Goal: Navigation & Orientation: Find specific page/section

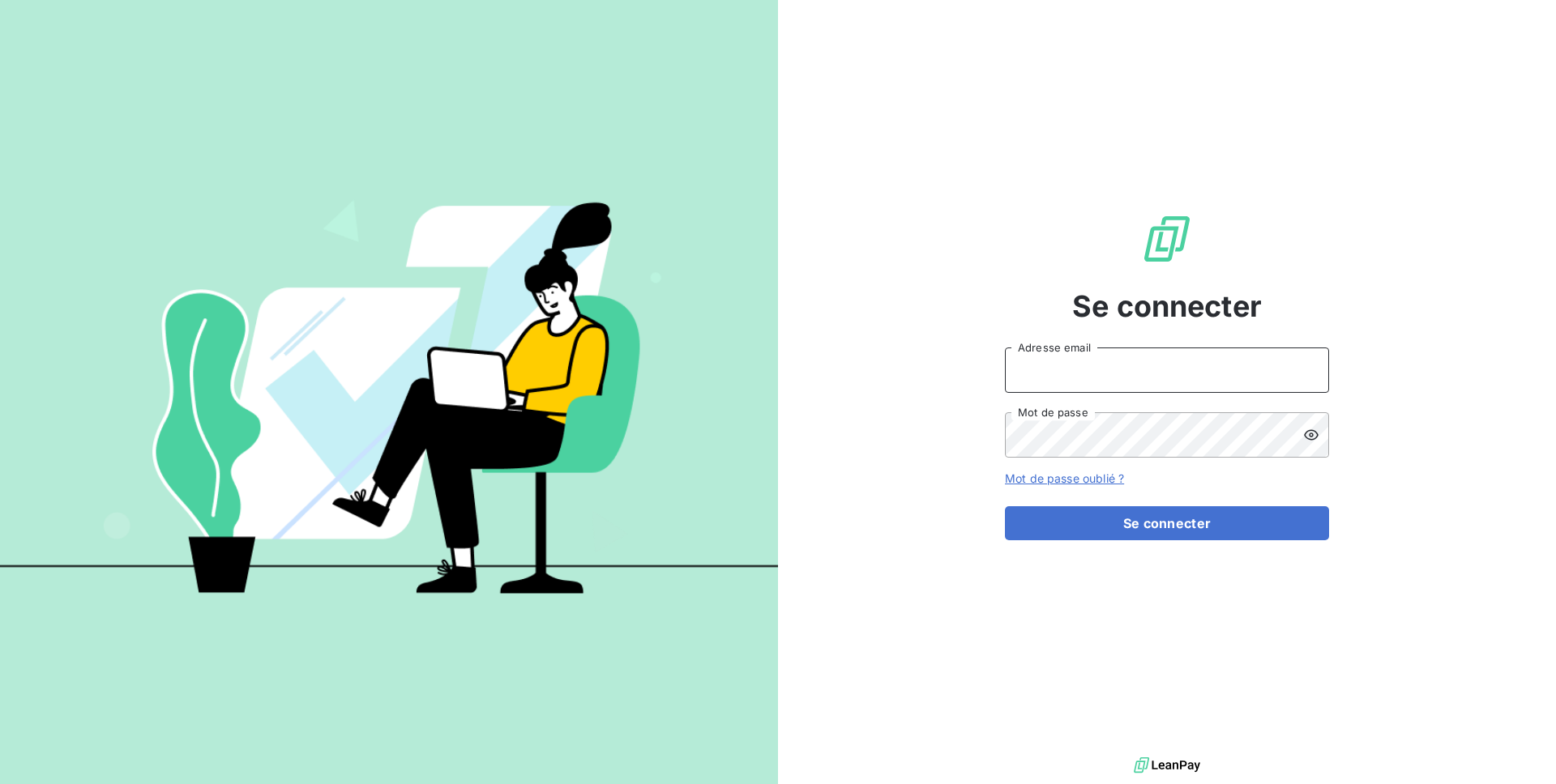
click at [1113, 370] on input "Adresse email" at bounding box center [1167, 370] width 324 height 45
type input "[PERSON_NAME][EMAIL_ADDRESS][DOMAIN_NAME]"
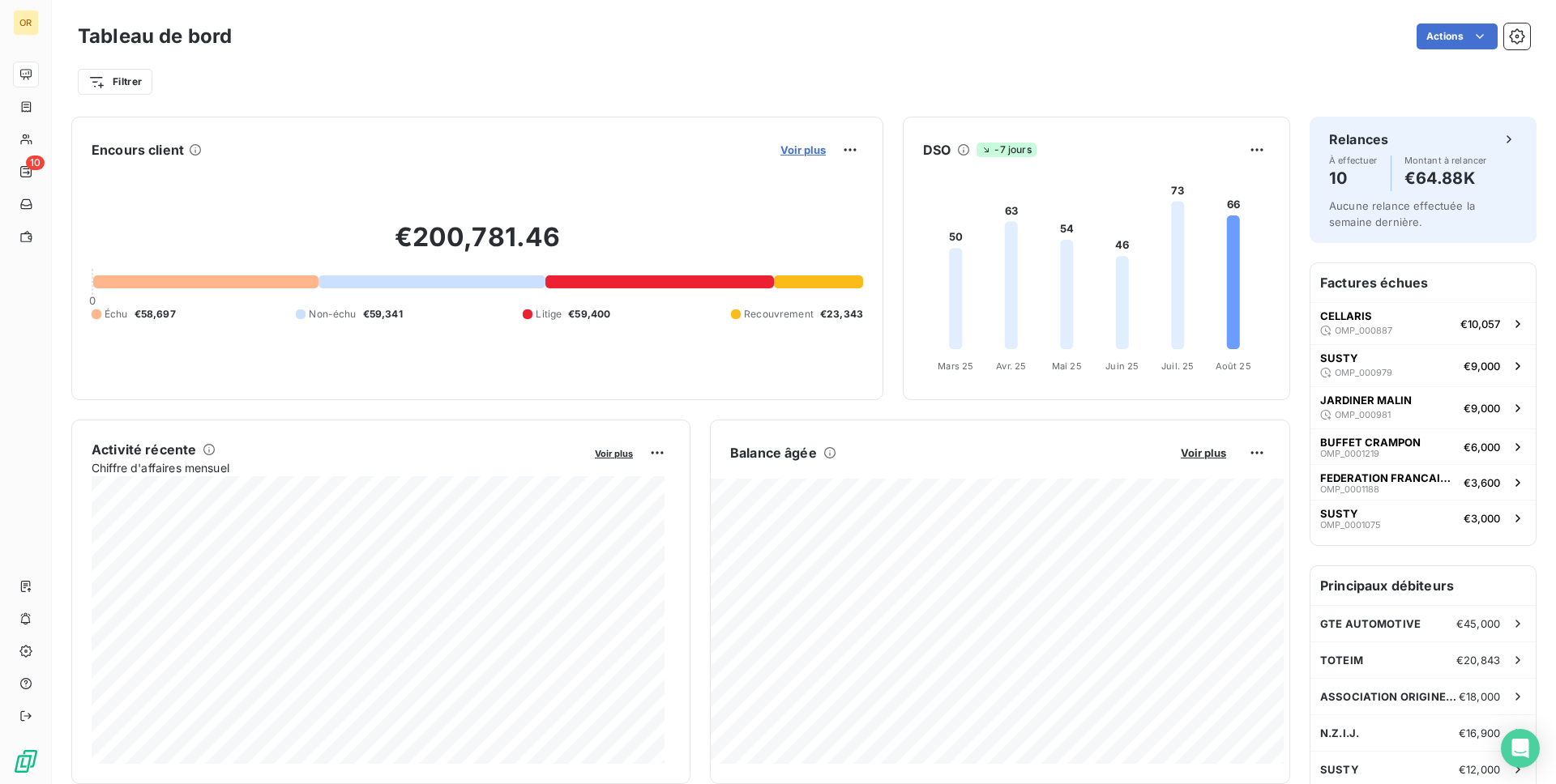
click at [812, 151] on span "Voir plus" at bounding box center [802, 150] width 45 height 13
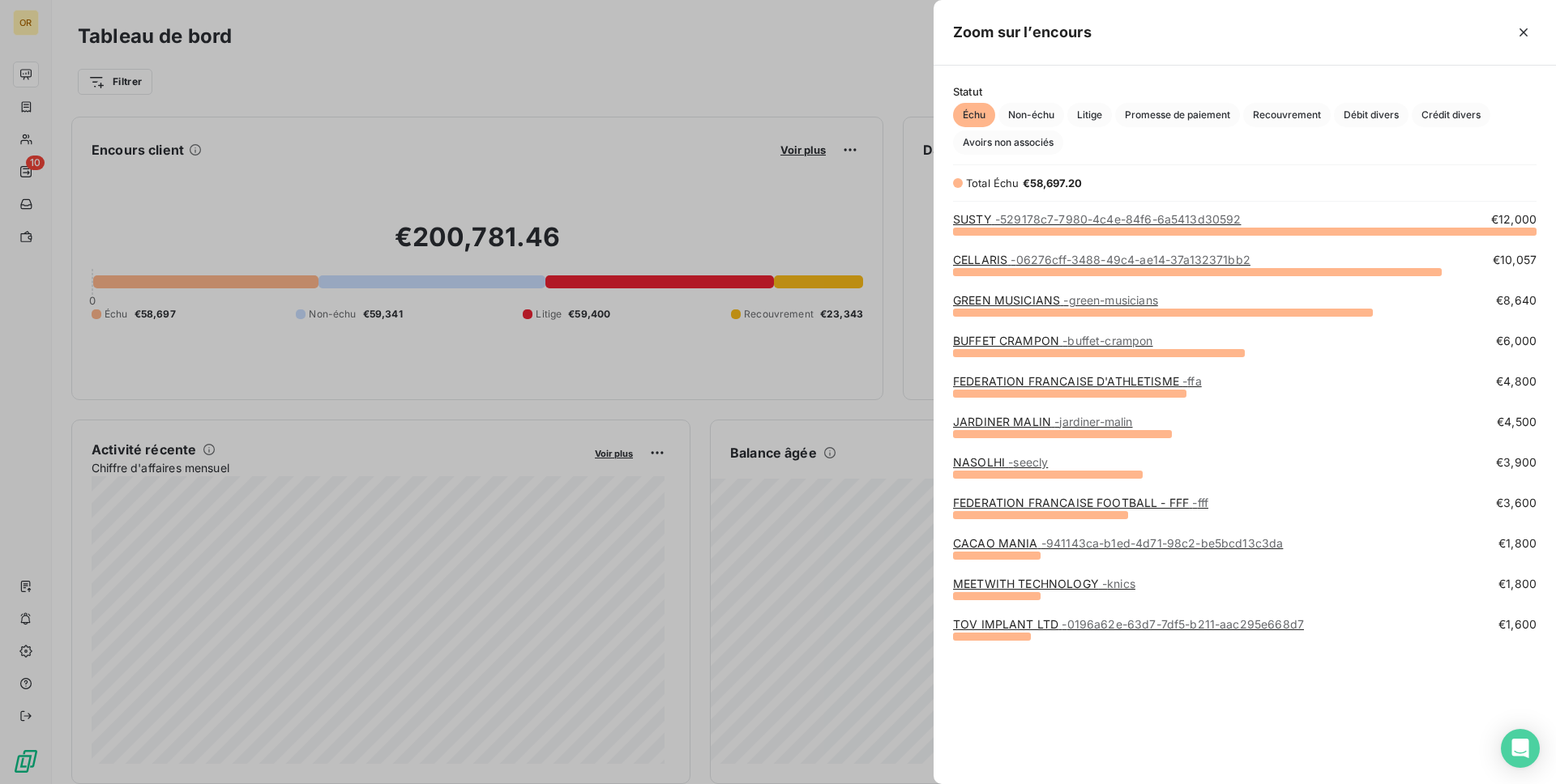
scroll to position [541, 610]
click at [773, 141] on div at bounding box center [778, 392] width 1556 height 784
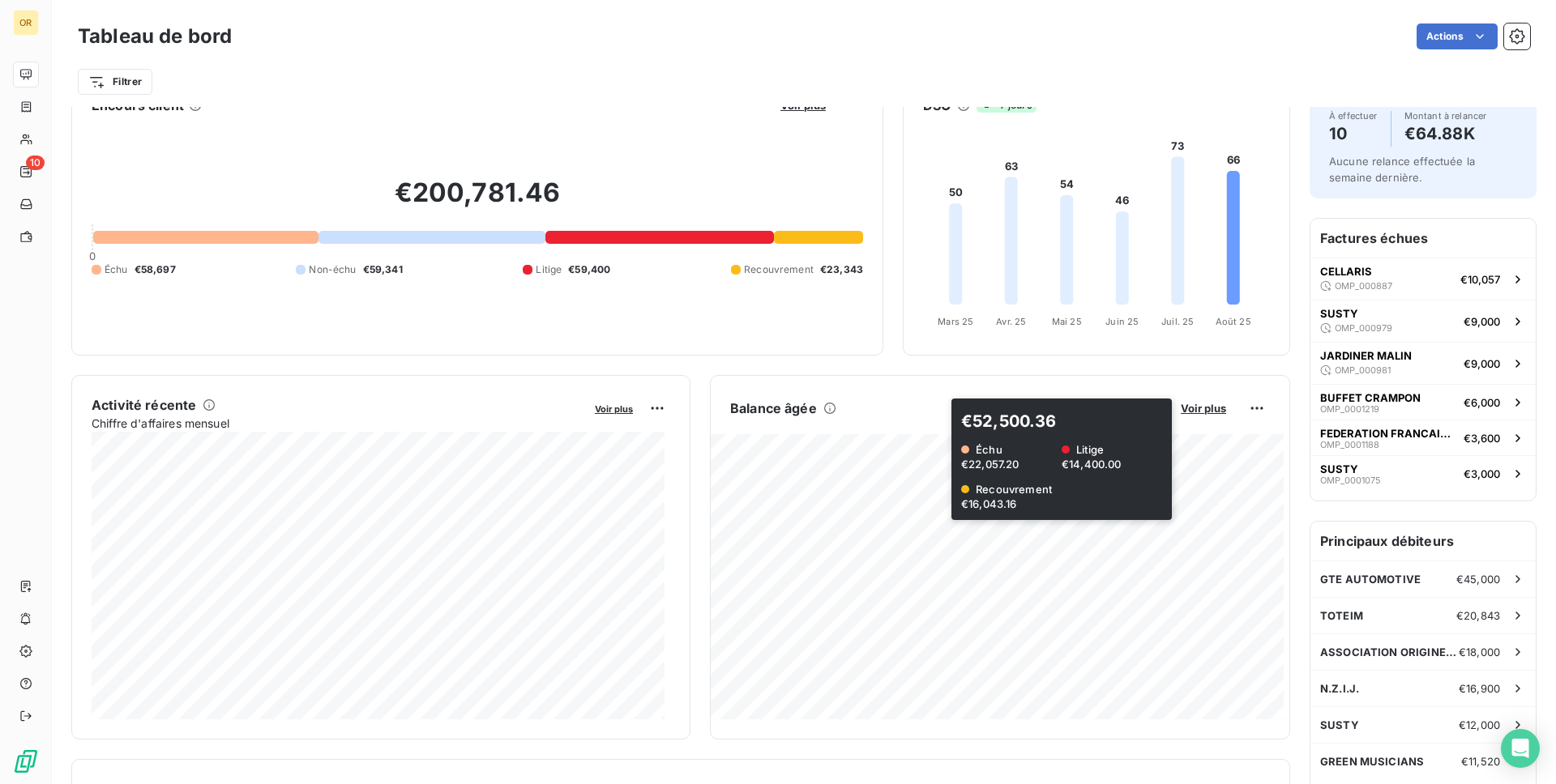
scroll to position [0, 0]
